Goal: Task Accomplishment & Management: Complete application form

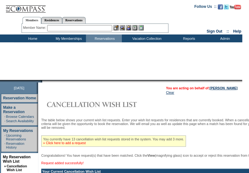
click at [84, 145] on link "» Click here to add a request" at bounding box center [64, 143] width 43 height 4
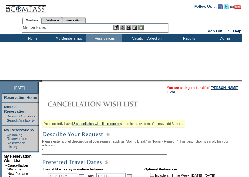
click at [76, 153] on input "text" at bounding box center [104, 152] width 125 height 6
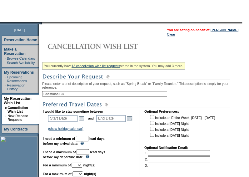
scroll to position [60, 0]
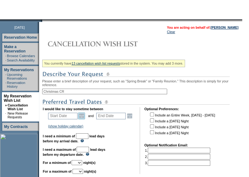
type input "Christmas CR"
click at [85, 116] on link "Open the calendar popup." at bounding box center [81, 116] width 7 height 7
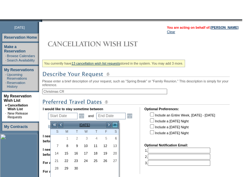
click at [115, 127] on link ">>" at bounding box center [115, 125] width 6 height 6
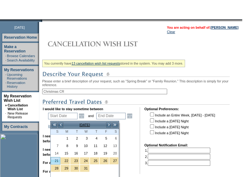
click at [56, 160] on link "21" at bounding box center [55, 161] width 9 height 7
click at [55, 159] on link "21" at bounding box center [55, 161] width 9 height 7
type input "[DATE]"
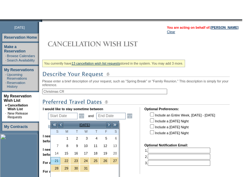
type input "[DATE]"
type input "111"
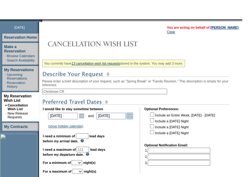
click at [133, 117] on link "Open the calendar popup." at bounding box center [129, 116] width 7 height 7
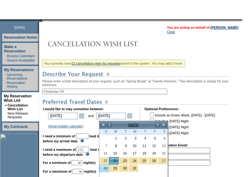
click at [106, 168] on link "28" at bounding box center [104, 168] width 9 height 7
type input "[DATE]"
type input "117"
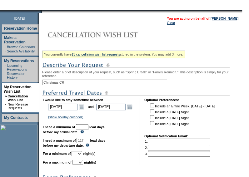
scroll to position [70, 0]
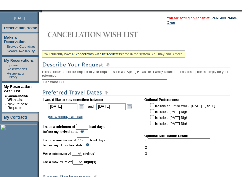
click at [89, 129] on input "text" at bounding box center [82, 127] width 13 height 6
type input "30"
click at [82, 155] on select "1 2 3 4 5 6 7 8 9 10 11 12 13 14" at bounding box center [77, 153] width 11 height 5
select select "6"
click at [79, 154] on select "1 2 3 4 5 6 7 8 9 10 11 12 13 14" at bounding box center [77, 153] width 11 height 5
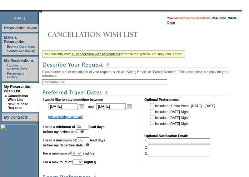
click at [83, 165] on select "1 2 3 4 5 6 7 8 9 10 11 12 13 14" at bounding box center [78, 162] width 11 height 5
select select "7"
click at [80, 163] on select "1 2 3 4 5 6 7 8 9 10 11 12 13 14" at bounding box center [78, 162] width 11 height 5
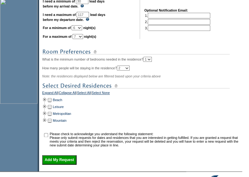
scroll to position [204, 0]
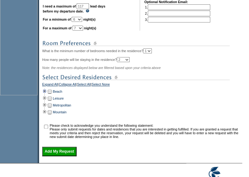
click at [47, 94] on td at bounding box center [44, 91] width 5 height 7
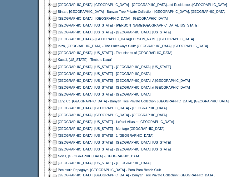
scroll to position [334, 0]
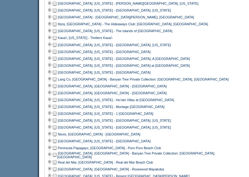
click at [56, 151] on td at bounding box center [54, 148] width 5 height 7
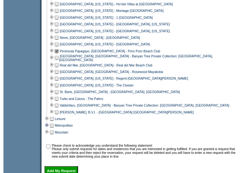
scroll to position [435, 0]
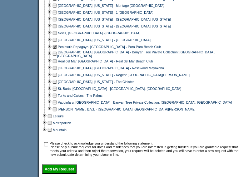
click at [48, 147] on input "checkbox" at bounding box center [46, 145] width 4 height 4
checkbox input "true"
click at [70, 174] on input "Add My Request" at bounding box center [59, 169] width 34 height 9
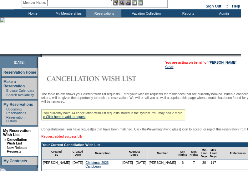
scroll to position [31, 0]
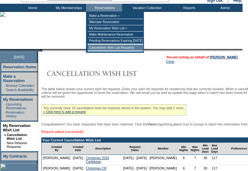
click at [107, 47] on td "Cancellation Wish List Requests" at bounding box center [116, 48] width 56 height 6
